Goal: Transaction & Acquisition: Purchase product/service

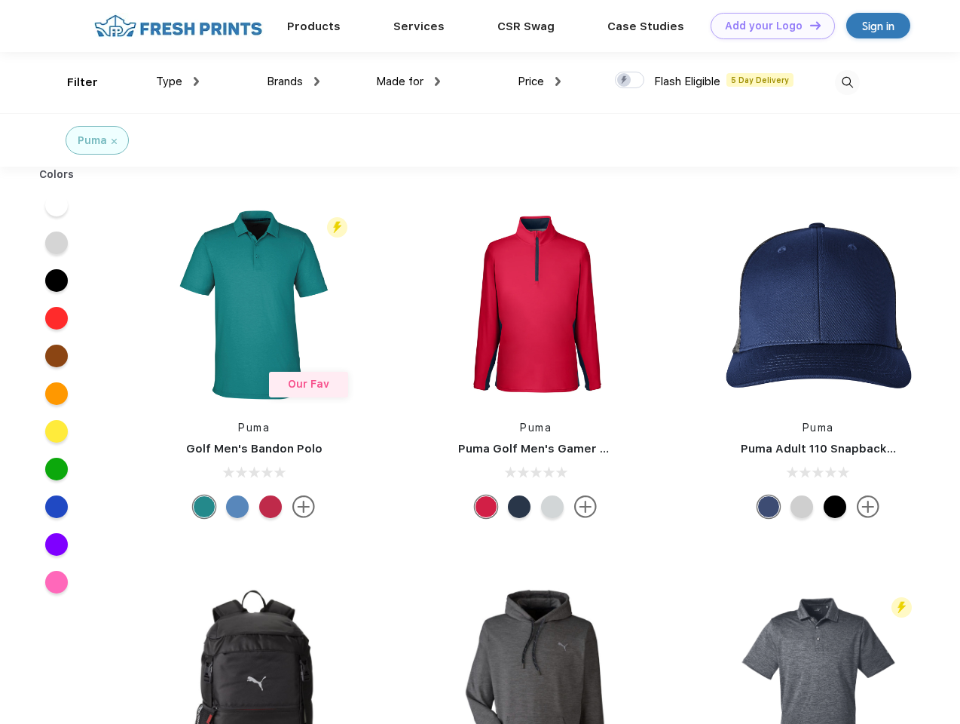
scroll to position [1, 0]
click at [767, 26] on link "Add your Logo Design Tool" at bounding box center [773, 26] width 124 height 26
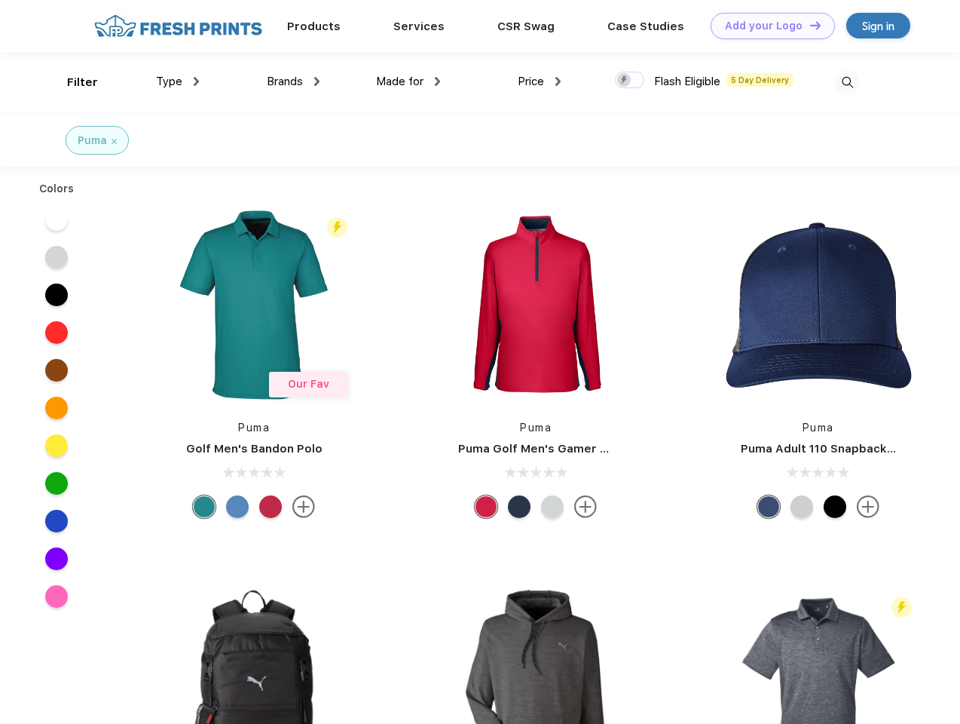
click at [0, 0] on div "Design Tool" at bounding box center [0, 0] width 0 height 0
click at [809, 25] on link "Add your Logo Design Tool" at bounding box center [773, 26] width 124 height 26
click at [72, 82] on div "Filter" at bounding box center [82, 82] width 31 height 17
click at [178, 81] on span "Type" at bounding box center [169, 82] width 26 height 14
click at [293, 81] on span "Brands" at bounding box center [285, 82] width 36 height 14
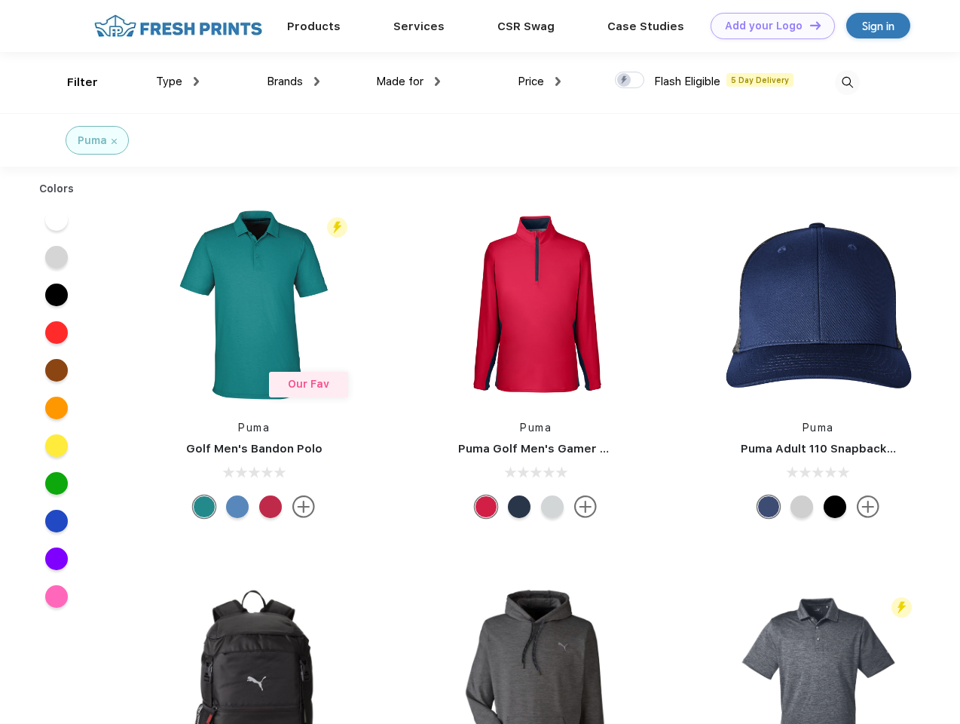
click at [409, 81] on span "Made for" at bounding box center [399, 82] width 47 height 14
click at [540, 81] on span "Price" at bounding box center [531, 82] width 26 height 14
click at [630, 81] on div at bounding box center [629, 80] width 29 height 17
click at [625, 81] on input "checkbox" at bounding box center [620, 76] width 10 height 10
click at [847, 82] on img at bounding box center [847, 82] width 25 height 25
